Goal: Task Accomplishment & Management: Manage account settings

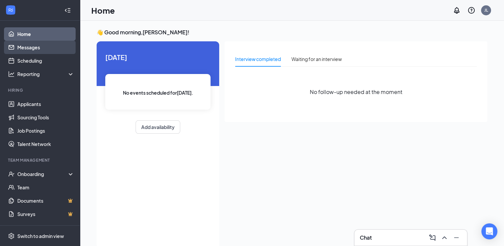
click at [39, 50] on link "Messages" at bounding box center [45, 47] width 57 height 13
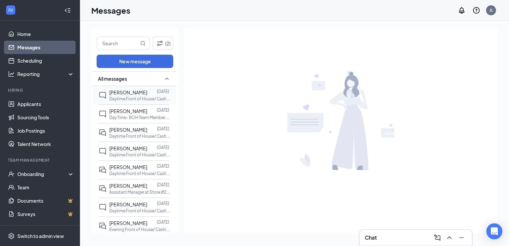
drag, startPoint x: 115, startPoint y: 101, endPoint x: 111, endPoint y: 100, distance: 4.8
click at [115, 101] on p "Daytime Front of House/ Cashier at Store #270 Chicken Salad [DEMOGRAPHIC_DATA] …" at bounding box center [139, 99] width 60 height 6
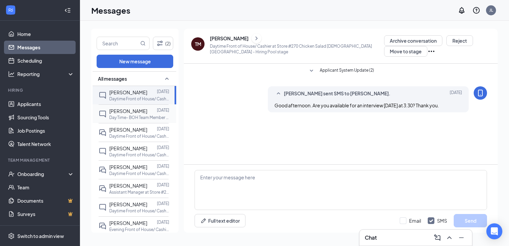
click at [121, 113] on span "[PERSON_NAME]" at bounding box center [128, 111] width 38 height 6
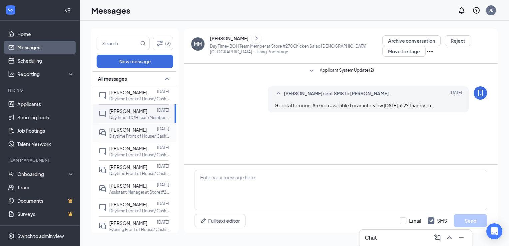
click at [123, 132] on div "[PERSON_NAME]" at bounding box center [128, 129] width 38 height 7
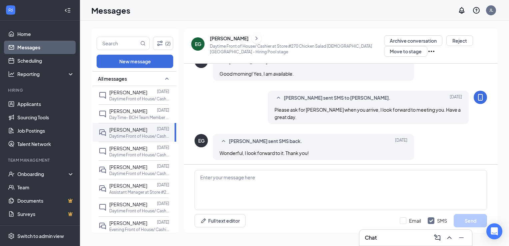
scroll to position [69, 0]
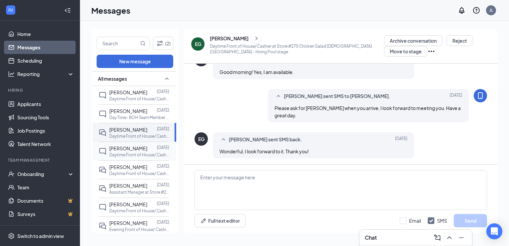
click at [147, 146] on div at bounding box center [152, 147] width 10 height 7
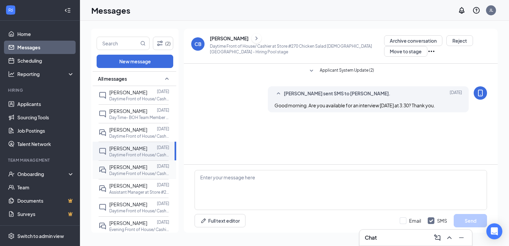
click at [121, 174] on p "Daytime Front of House/ Cashier at Store #270 Chicken Salad [DEMOGRAPHIC_DATA] …" at bounding box center [139, 173] width 60 height 6
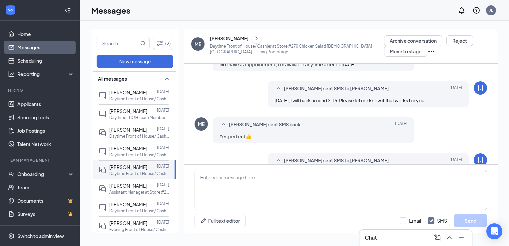
scroll to position [99, 0]
click at [435, 47] on div "Archive conversation Reject Move to stage" at bounding box center [437, 45] width 107 height 21
click at [446, 43] on button "Reject" at bounding box center [459, 40] width 27 height 11
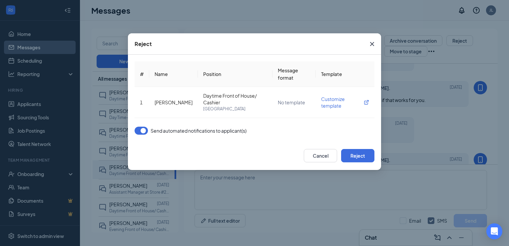
click at [139, 131] on button "button" at bounding box center [140, 131] width 13 height 8
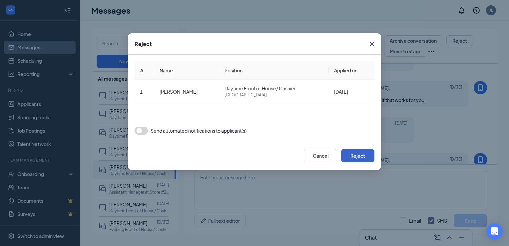
click at [367, 157] on button "Reject" at bounding box center [357, 155] width 33 height 13
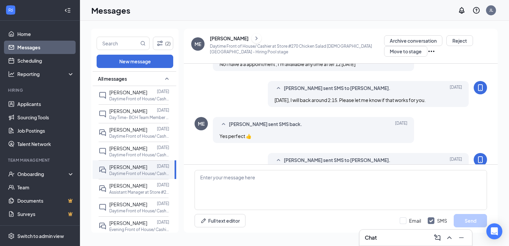
click at [415, 51] on div "Archive conversation Reject Move to stage" at bounding box center [437, 45] width 107 height 21
click at [427, 52] on icon "Ellipses" at bounding box center [431, 51] width 8 height 8
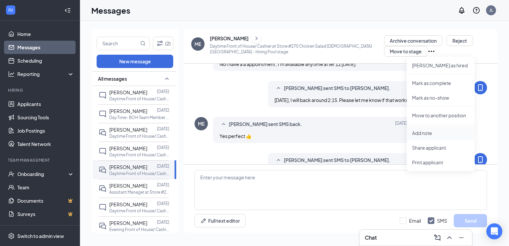
click at [423, 134] on p "Add note" at bounding box center [440, 132] width 57 height 7
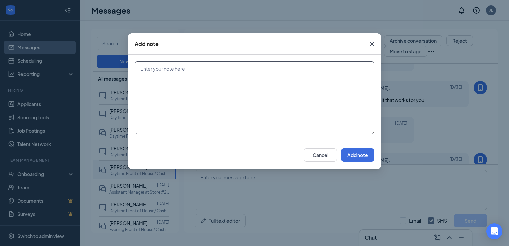
click at [313, 75] on textarea at bounding box center [254, 97] width 240 height 73
click at [313, 80] on textarea at bounding box center [254, 97] width 240 height 73
type textarea "no show to interview"
click at [362, 155] on button "Add note" at bounding box center [357, 154] width 33 height 13
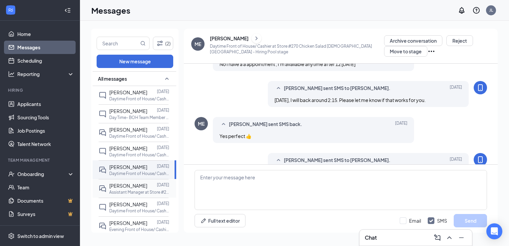
click at [118, 187] on span "[PERSON_NAME]" at bounding box center [128, 185] width 38 height 6
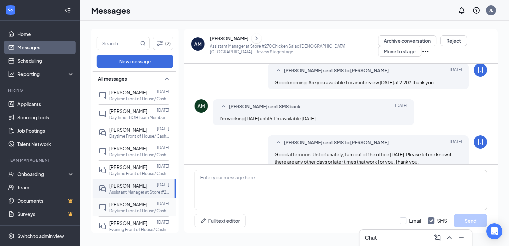
scroll to position [173, 0]
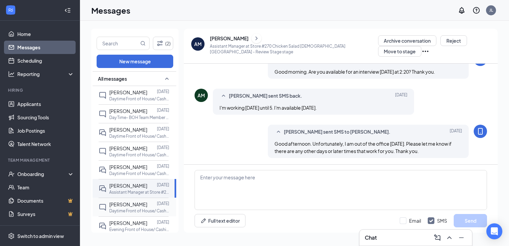
click at [120, 208] on p "Daytime Front of House/ Cashier at Store #270 Chicken Salad [DEMOGRAPHIC_DATA] …" at bounding box center [139, 211] width 60 height 6
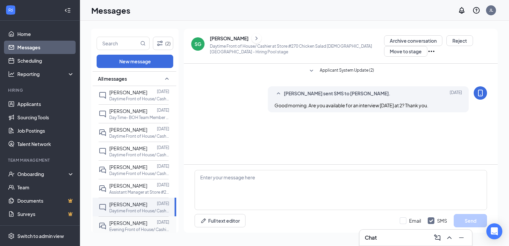
click at [121, 225] on div "[PERSON_NAME]" at bounding box center [128, 222] width 38 height 7
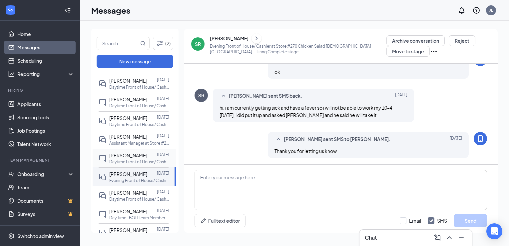
scroll to position [49, 0]
click at [129, 212] on span "[PERSON_NAME]" at bounding box center [128, 211] width 38 height 6
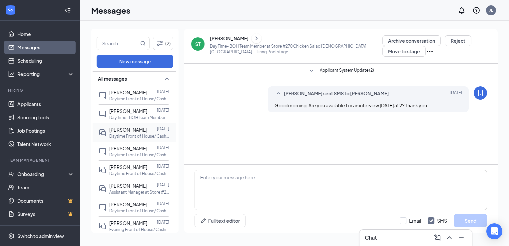
click at [127, 131] on span "[PERSON_NAME]" at bounding box center [128, 130] width 38 height 6
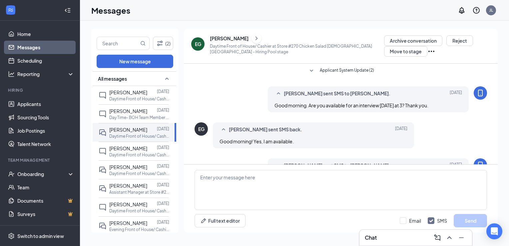
click at [239, 109] on div "[PERSON_NAME] sent SMS to [PERSON_NAME]. [DATE] Good morning. Are you available…" at bounding box center [340, 100] width 292 height 29
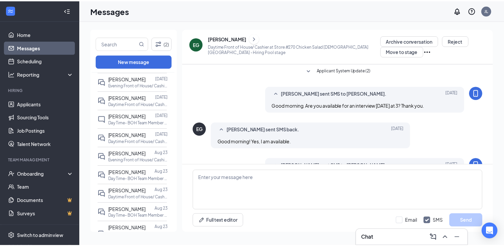
scroll to position [147, 0]
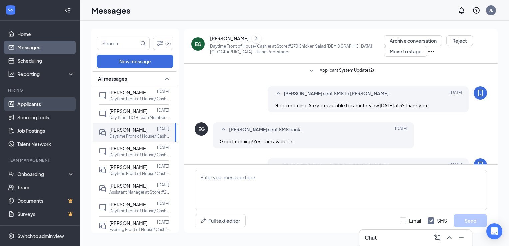
click at [36, 102] on link "Applicants" at bounding box center [45, 103] width 57 height 13
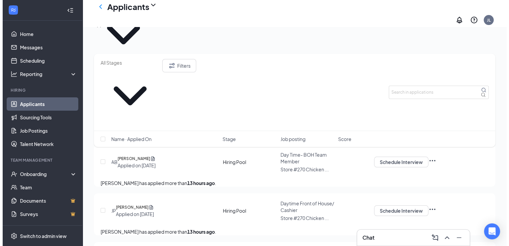
scroll to position [28, 0]
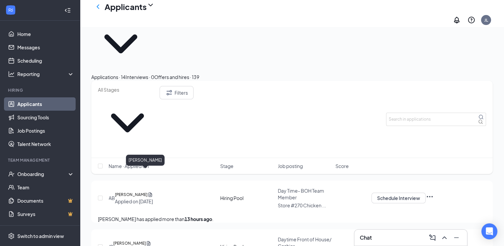
click at [142, 240] on h5 "[PERSON_NAME]" at bounding box center [129, 243] width 33 height 7
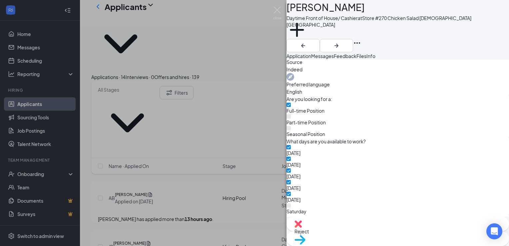
scroll to position [313, 0]
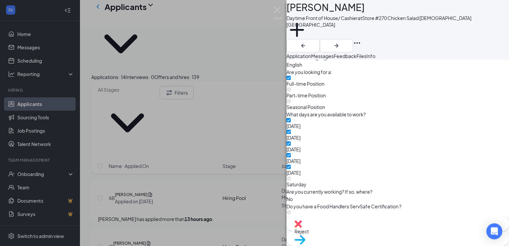
scroll to position [311, 0]
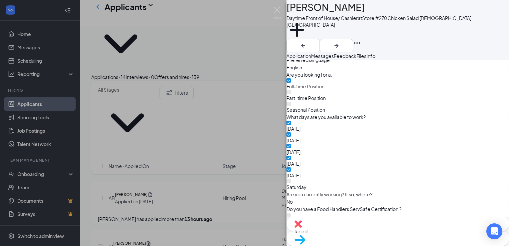
click at [334, 56] on button "Messages" at bounding box center [322, 55] width 23 height 7
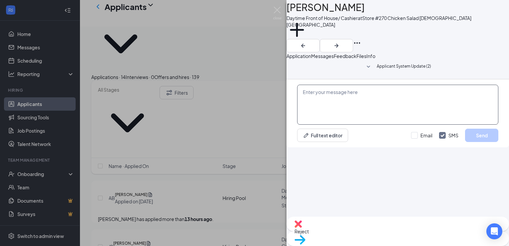
click at [355, 125] on textarea at bounding box center [397, 105] width 201 height 40
type textarea "Good morning. Are you available for an interview [DATE] at 2? Thank you."
click at [473, 142] on button "Send" at bounding box center [481, 134] width 33 height 13
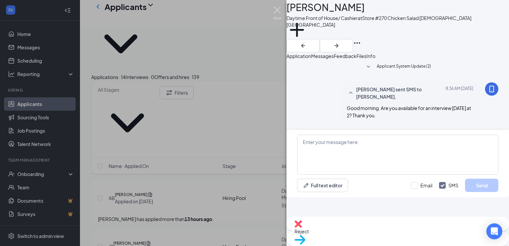
click at [278, 9] on img at bounding box center [277, 13] width 8 height 13
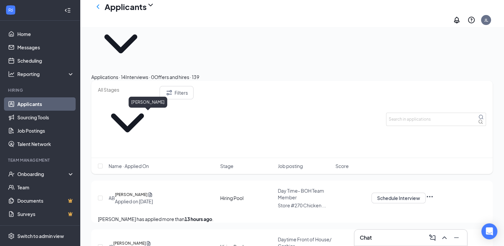
click at [145, 191] on h5 "[PERSON_NAME]" at bounding box center [131, 194] width 33 height 7
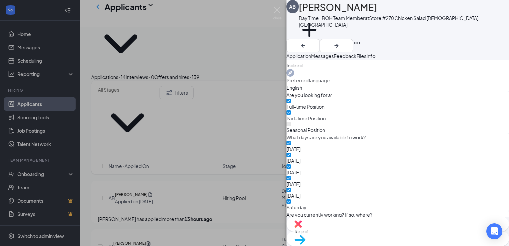
scroll to position [290, 0]
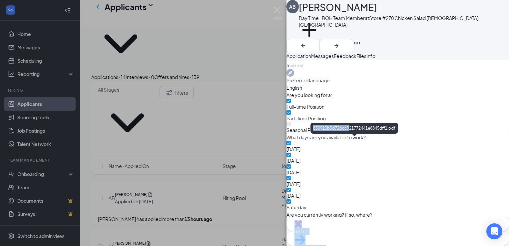
drag, startPoint x: 359, startPoint y: 163, endPoint x: 349, endPoint y: 129, distance: 35.4
click at [349, 129] on body "Home Messages Scheduling Reporting Hiring Applicants Sourcing Tools Job Posting…" at bounding box center [254, 95] width 509 height 246
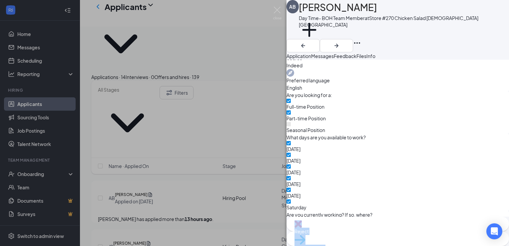
click at [334, 59] on span "Messages" at bounding box center [322, 56] width 23 height 6
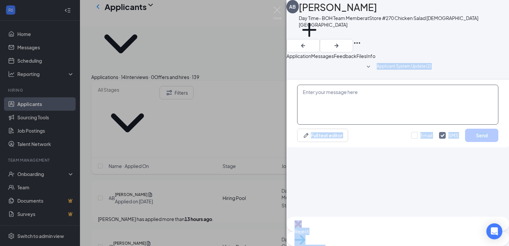
click at [366, 125] on textarea at bounding box center [397, 105] width 201 height 40
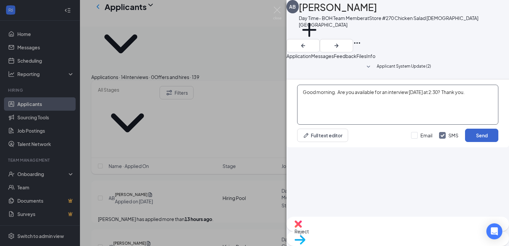
type textarea "Good morning. Are you available for an interview [DATE] at 2:30? Thank you."
click at [479, 142] on button "Send" at bounding box center [481, 134] width 33 height 13
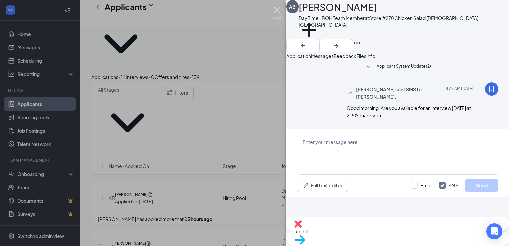
click at [276, 7] on img at bounding box center [277, 13] width 8 height 13
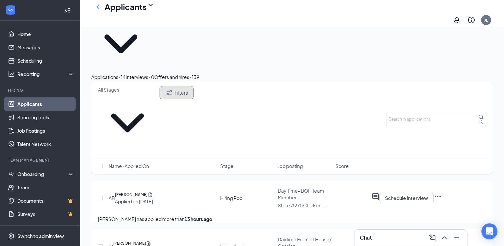
click at [193, 86] on button "Filters" at bounding box center [176, 92] width 34 height 13
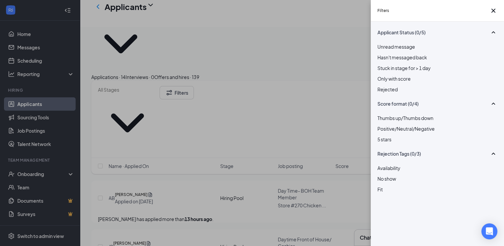
click at [381, 86] on div at bounding box center [437, 86] width 120 height 0
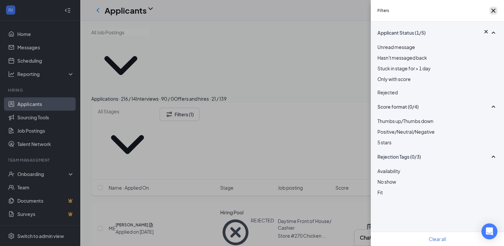
click at [490, 12] on icon "Cross" at bounding box center [493, 11] width 8 height 8
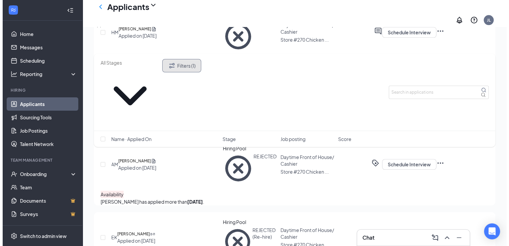
scroll to position [731, 0]
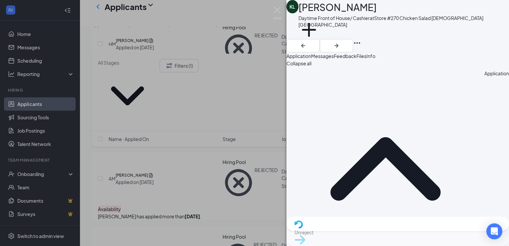
click at [334, 59] on span "Messages" at bounding box center [322, 56] width 23 height 6
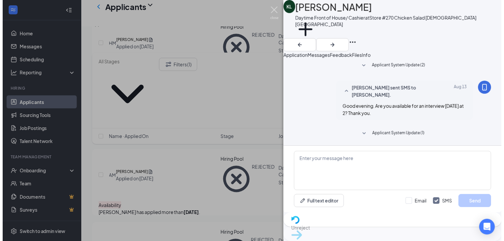
scroll to position [10, 0]
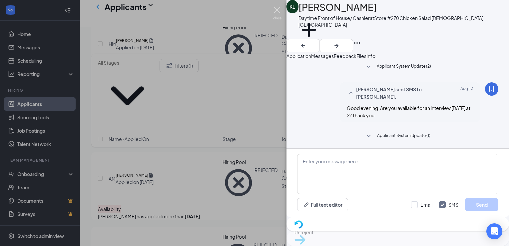
click at [276, 12] on img at bounding box center [277, 13] width 8 height 13
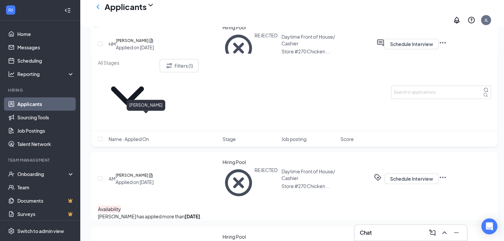
click at [148, 119] on div at bounding box center [252, 120] width 504 height 241
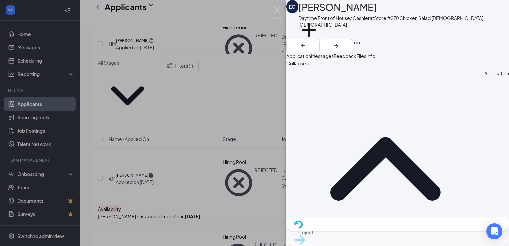
click at [165, 119] on div "EC [PERSON_NAME] Daytime Front of House/ Cashier at Store #270 Chicken Salad [D…" at bounding box center [254, 123] width 509 height 246
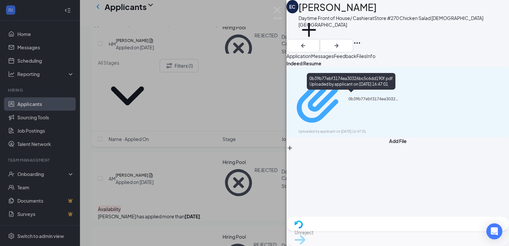
click at [331, 99] on div "0b39b77ebf3174ea30326bc5c6dd190f.pdf Uploaded by applicant on [DATE] 16:47:01" at bounding box center [344, 102] width 108 height 64
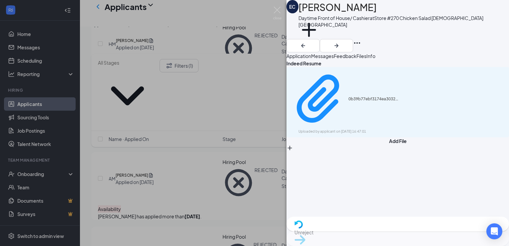
click at [334, 59] on span "Messages" at bounding box center [322, 56] width 23 height 6
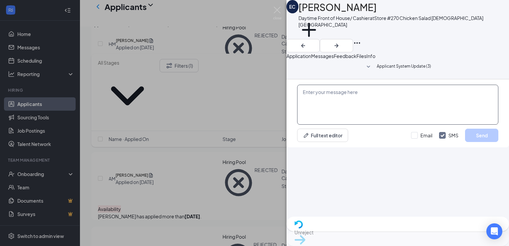
click at [352, 125] on textarea at bounding box center [397, 105] width 201 height 40
type textarea "Good morning. Are you available for an interview [DATE] at 3? Thank you."
click at [477, 142] on button "Send" at bounding box center [481, 134] width 33 height 13
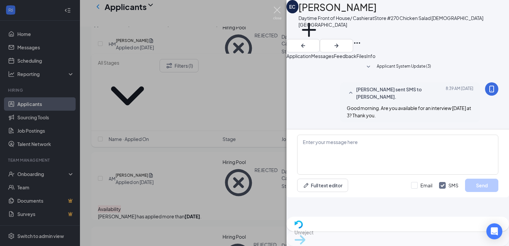
click at [276, 10] on img at bounding box center [277, 13] width 8 height 13
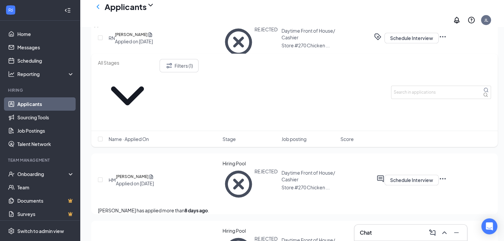
scroll to position [595, 0]
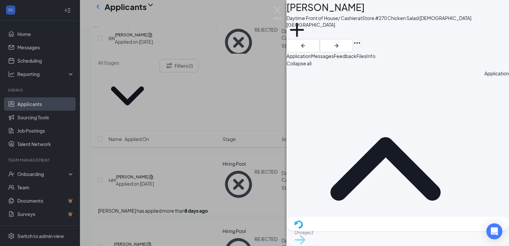
click at [334, 59] on span "Messages" at bounding box center [322, 56] width 23 height 6
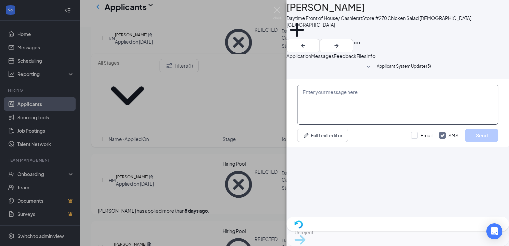
click at [361, 125] on textarea at bounding box center [397, 105] width 201 height 40
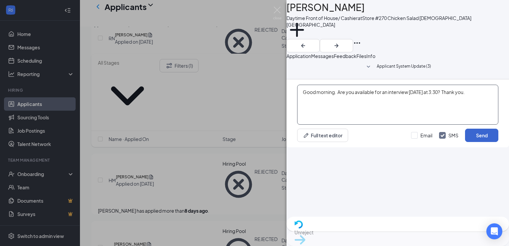
type textarea "Good morning. Are you available for an interview [DATE] at 3:30? Thank you."
click at [483, 142] on button "Send" at bounding box center [481, 134] width 33 height 13
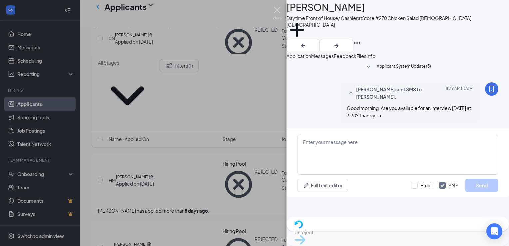
click at [276, 12] on img at bounding box center [277, 13] width 8 height 13
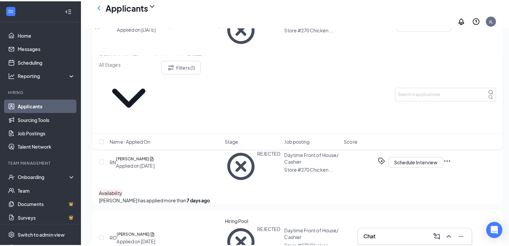
scroll to position [474, 0]
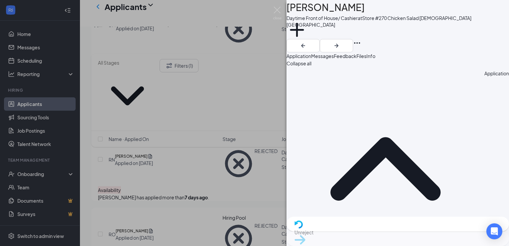
click at [334, 59] on span "Messages" at bounding box center [322, 56] width 23 height 6
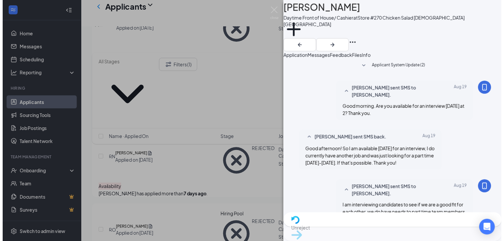
scroll to position [168, 0]
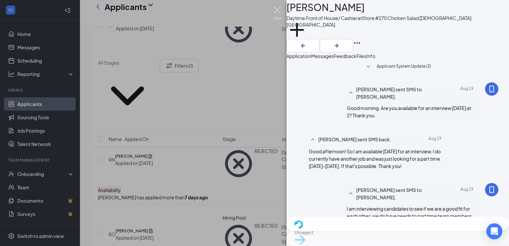
click at [276, 13] on img at bounding box center [277, 13] width 8 height 13
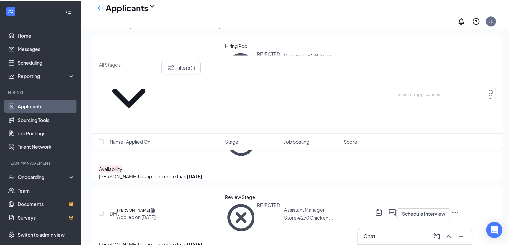
scroll to position [288, 0]
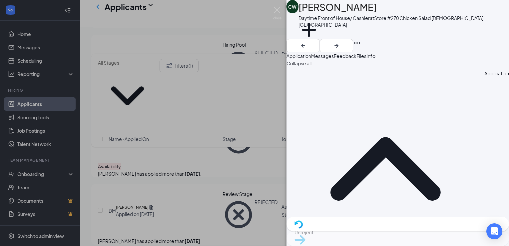
click at [334, 57] on span "Messages" at bounding box center [322, 56] width 23 height 6
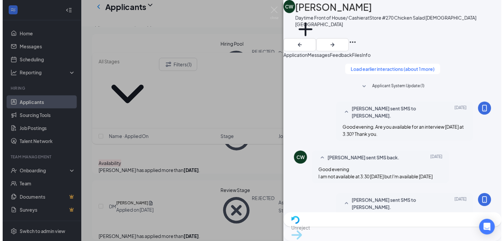
scroll to position [386, 0]
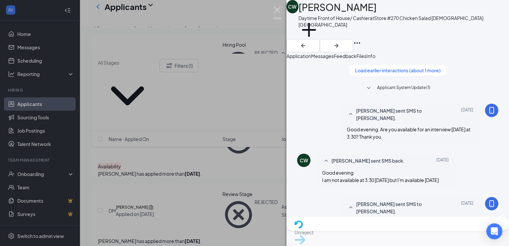
click at [278, 11] on img at bounding box center [277, 13] width 8 height 13
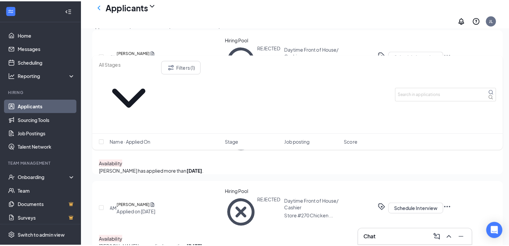
scroll to position [218, 0]
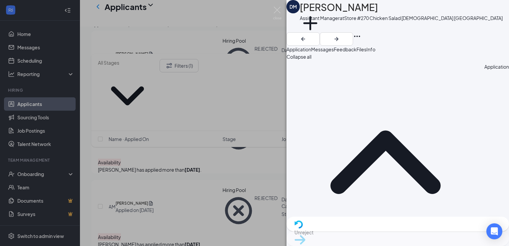
click at [334, 52] on span "Messages" at bounding box center [322, 49] width 23 height 6
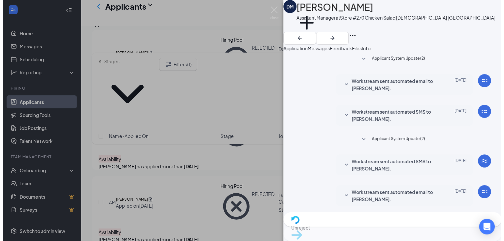
scroll to position [98, 0]
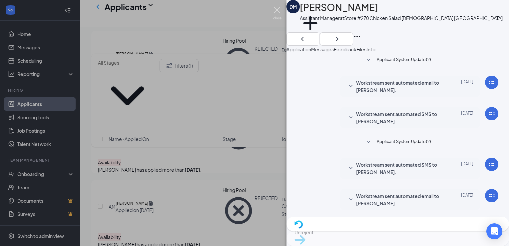
click at [277, 13] on img at bounding box center [277, 13] width 8 height 13
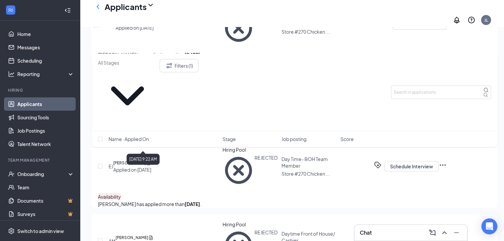
scroll to position [182, 1]
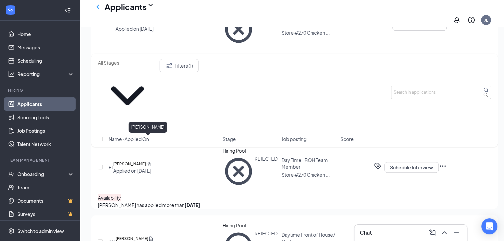
click at [148, 235] on h5 "[PERSON_NAME]" at bounding box center [132, 238] width 33 height 7
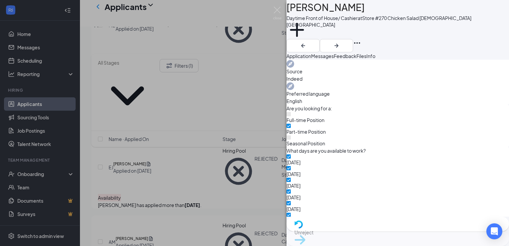
scroll to position [284, 0]
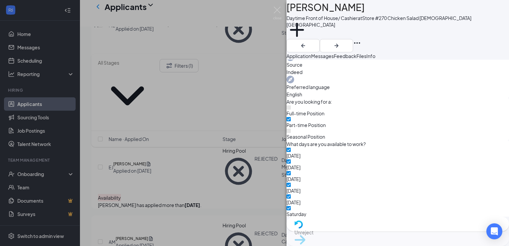
click at [334, 59] on span "Messages" at bounding box center [322, 56] width 23 height 6
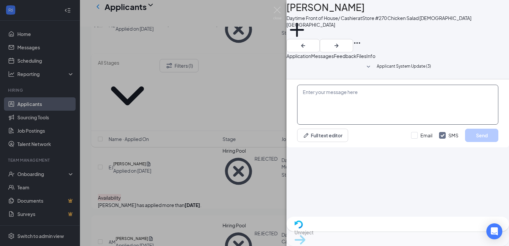
click at [354, 125] on textarea at bounding box center [397, 105] width 201 height 40
type textarea "Good morning. Are you available for an interview [DATE] at 4? Thank you."
click at [466, 142] on button "Send" at bounding box center [481, 134] width 33 height 13
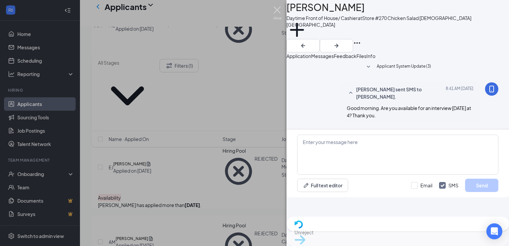
click at [277, 10] on img at bounding box center [277, 13] width 8 height 13
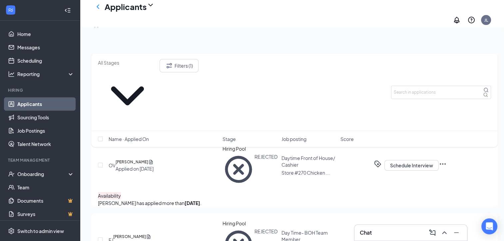
scroll to position [100, 0]
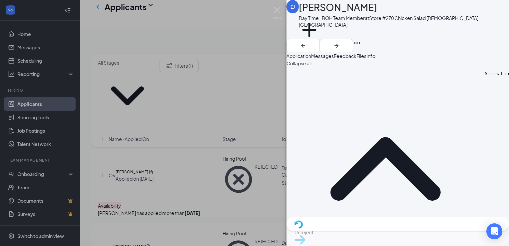
click at [334, 59] on span "Messages" at bounding box center [322, 56] width 23 height 6
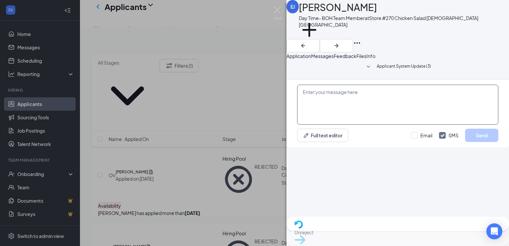
click at [352, 125] on textarea at bounding box center [397, 105] width 201 height 40
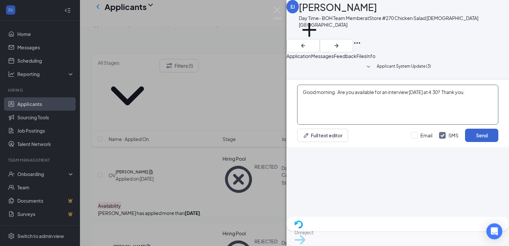
type textarea "Good morning. Are you available for an interview [DATE] at 4:30? Thank you."
click at [479, 142] on button "Send" at bounding box center [481, 134] width 33 height 13
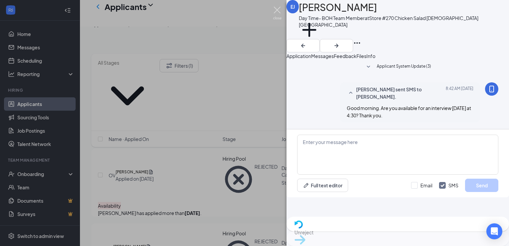
click at [278, 13] on img at bounding box center [277, 13] width 8 height 13
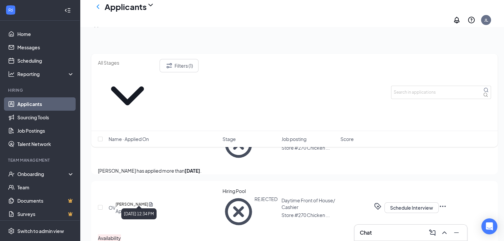
scroll to position [67, 0]
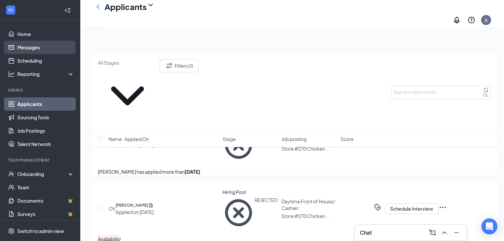
click at [32, 50] on link "Messages" at bounding box center [45, 47] width 57 height 13
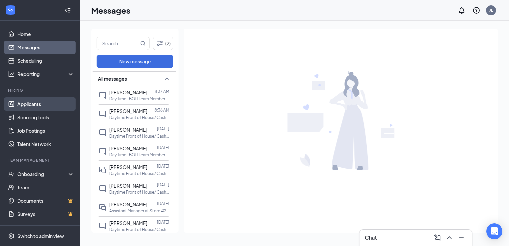
click at [36, 102] on link "Applicants" at bounding box center [45, 103] width 57 height 13
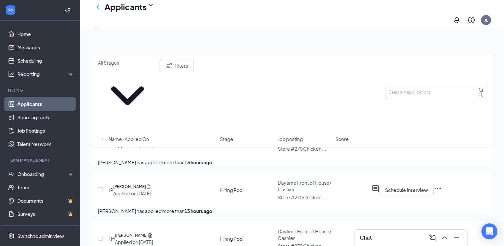
scroll to position [58, 0]
click at [193, 67] on button "Filters" at bounding box center [176, 65] width 34 height 13
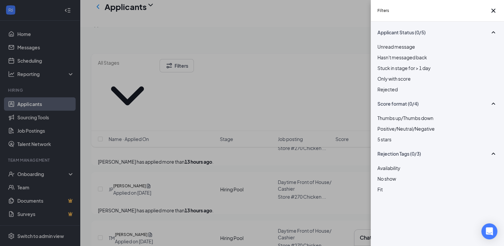
click at [382, 86] on div at bounding box center [437, 86] width 120 height 0
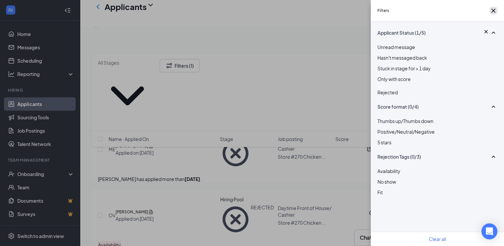
click at [491, 13] on icon "Cross" at bounding box center [493, 11] width 8 height 8
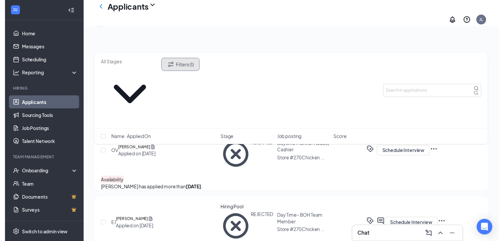
scroll to position [127, 0]
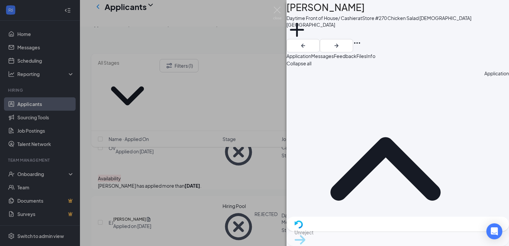
click at [334, 59] on span "Messages" at bounding box center [322, 56] width 23 height 6
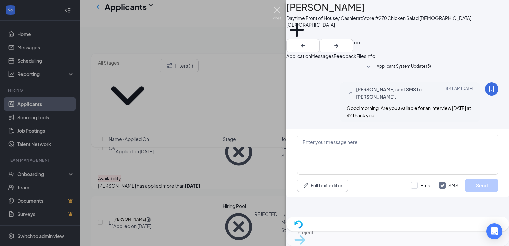
click at [279, 8] on img at bounding box center [277, 13] width 8 height 13
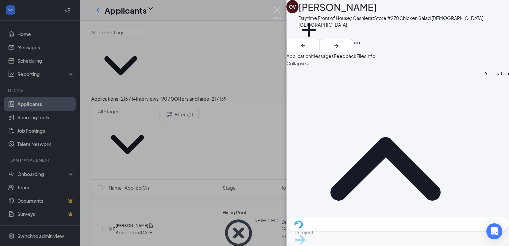
click at [334, 59] on span "Messages" at bounding box center [322, 56] width 23 height 6
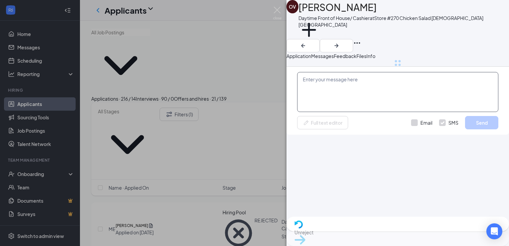
click at [362, 112] on textarea at bounding box center [397, 92] width 201 height 40
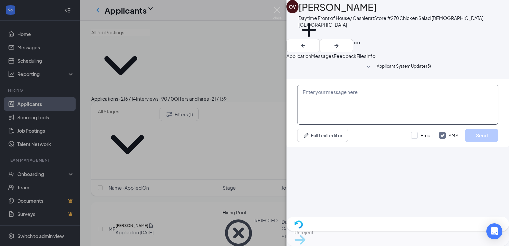
click at [362, 125] on textarea at bounding box center [397, 105] width 201 height 40
type textarea "Good morning. Are you available for an interview [DATE] at 5? Thank you."
click at [485, 142] on button "Send" at bounding box center [481, 134] width 33 height 13
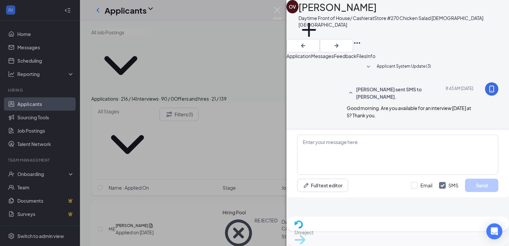
click at [473, 165] on div "Full text editor Email SMS Send" at bounding box center [397, 163] width 222 height 68
click at [278, 12] on img at bounding box center [277, 13] width 8 height 13
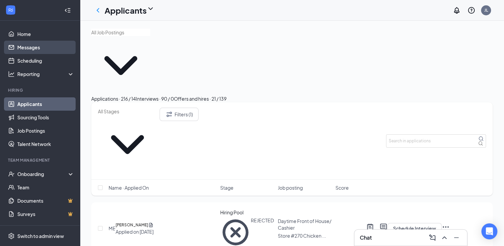
click at [30, 48] on link "Messages" at bounding box center [45, 47] width 57 height 13
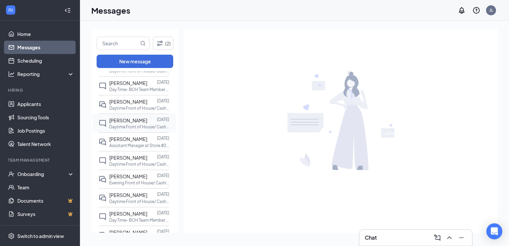
scroll to position [65, 0]
click at [125, 124] on p "Daytime Front of House/ Cashier at Store #270 Chicken Salad [DEMOGRAPHIC_DATA] …" at bounding box center [139, 127] width 60 height 6
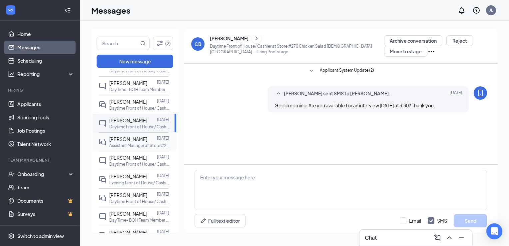
click at [147, 140] on div at bounding box center [152, 138] width 10 height 7
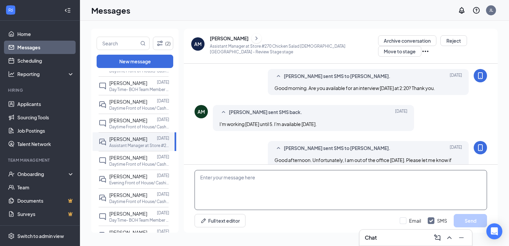
scroll to position [173, 0]
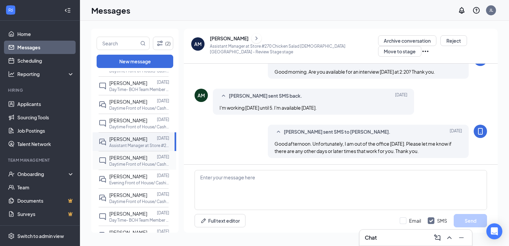
click at [121, 161] on p "Daytime Front of House/ Cashier at Store #270 Chicken Salad [DEMOGRAPHIC_DATA] …" at bounding box center [139, 164] width 60 height 6
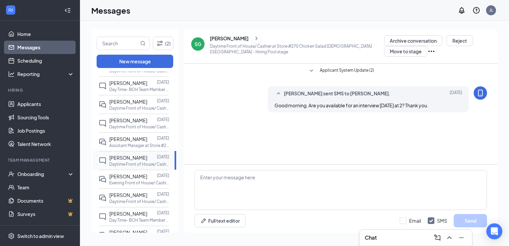
click at [121, 161] on p "Daytime Front of House/ Cashier at Store #270 Chicken Salad [DEMOGRAPHIC_DATA] …" at bounding box center [139, 164] width 60 height 6
click at [122, 180] on p "Evening Front of House/ Cashier at Store #270 Chicken [GEOGRAPHIC_DATA][DEMOGRA…" at bounding box center [139, 183] width 60 height 6
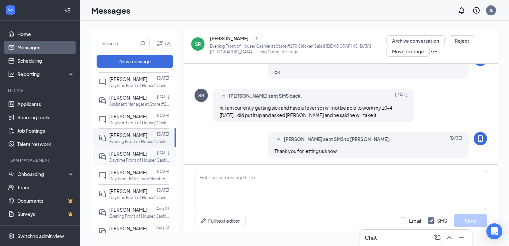
scroll to position [110, 0]
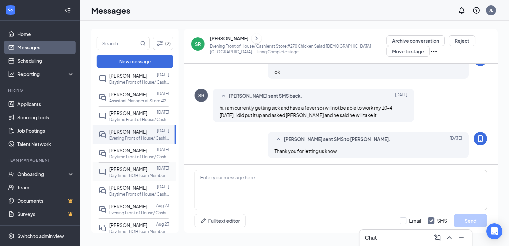
click at [115, 172] on p "Day Time- BOH Team Member at Store #270 Chicken Salad [DEMOGRAPHIC_DATA] [GEOGR…" at bounding box center [139, 175] width 60 height 6
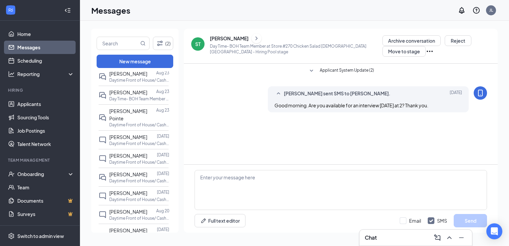
scroll to position [280, 0]
click at [127, 152] on span "[PERSON_NAME]" at bounding box center [128, 155] width 38 height 6
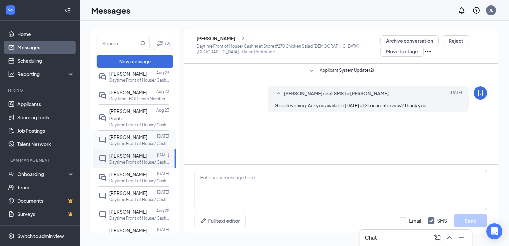
click at [123, 134] on span "[PERSON_NAME]" at bounding box center [128, 137] width 38 height 6
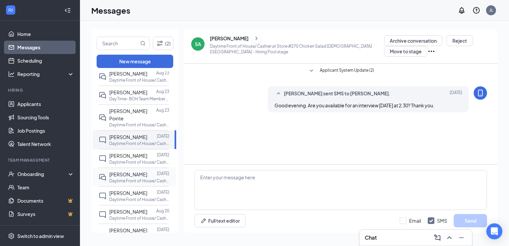
click at [123, 178] on p "Daytime Front of House/ Cashier at Store #270 Chicken Salad [DEMOGRAPHIC_DATA] …" at bounding box center [139, 181] width 60 height 6
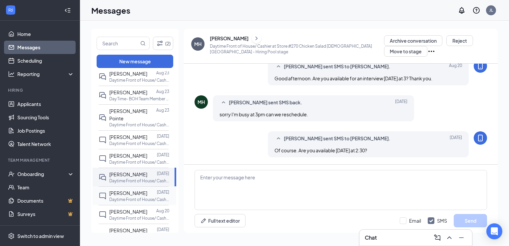
scroll to position [98, 0]
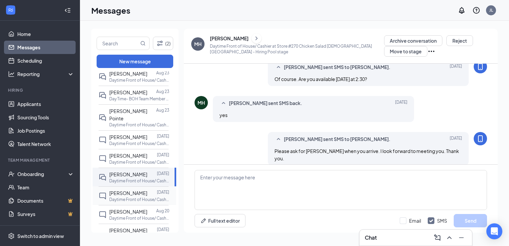
click at [127, 190] on span "[PERSON_NAME]" at bounding box center [128, 193] width 38 height 6
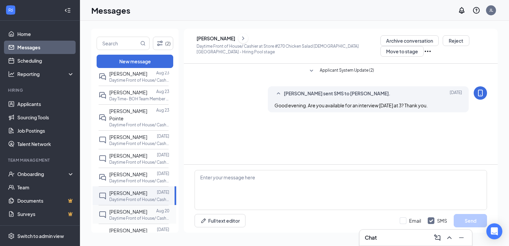
click at [127, 208] on span "[PERSON_NAME]" at bounding box center [128, 211] width 38 height 6
